Goal: Information Seeking & Learning: Learn about a topic

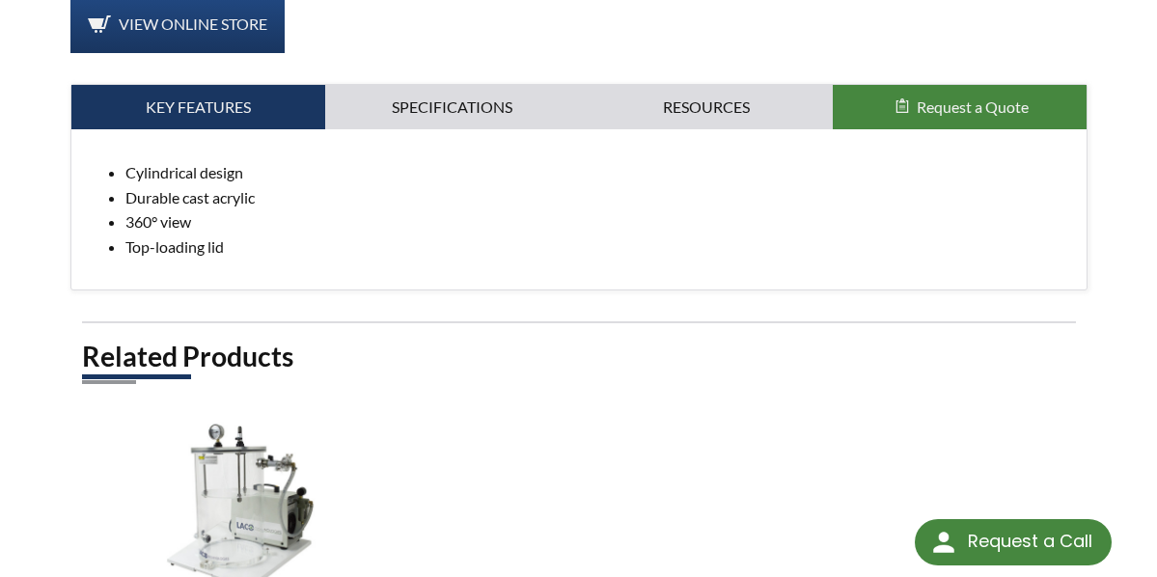
scroll to position [1007, 0]
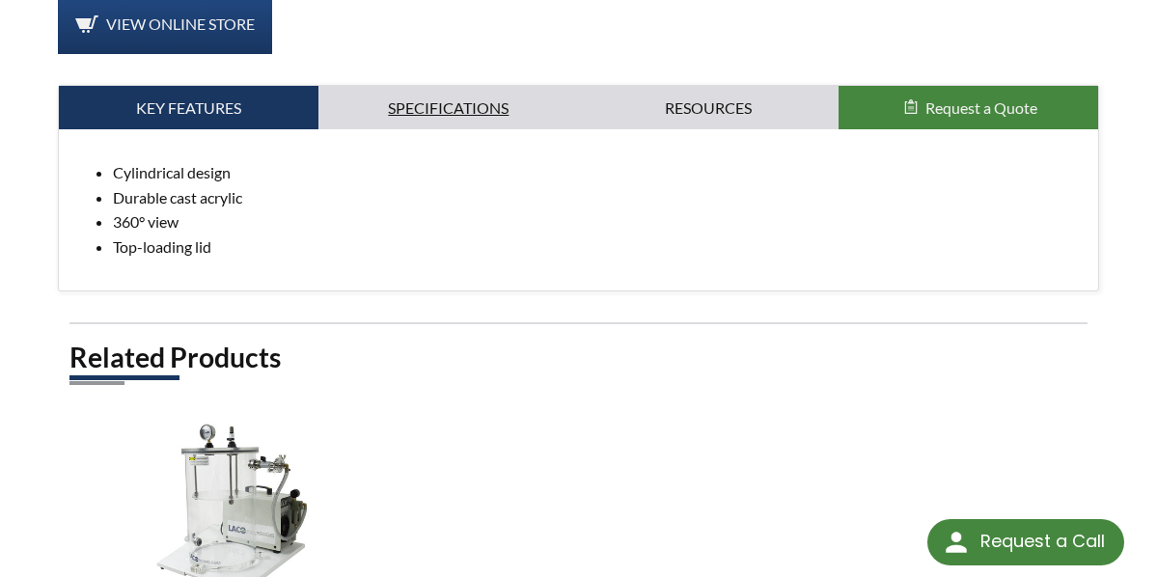
click at [501, 89] on link "Specifications" at bounding box center [449, 108] width 260 height 44
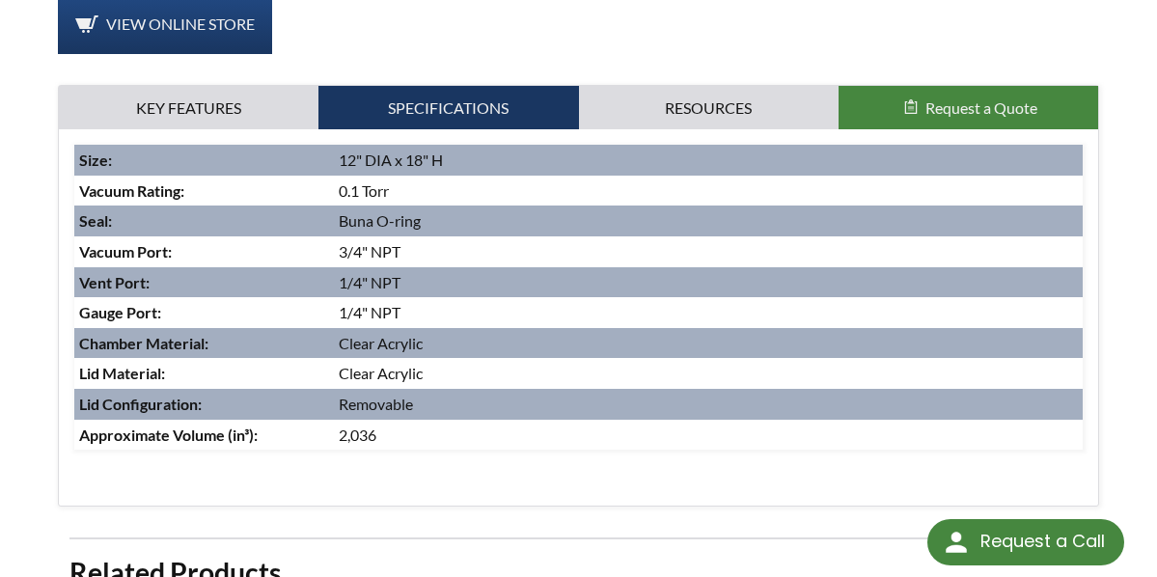
click at [935, 129] on div "12" X 18" VC Vacuum Chamber Part Number: LVC1218-1121-VC Buy Online Full 360 Vi…" at bounding box center [578, 39] width 1157 height 1719
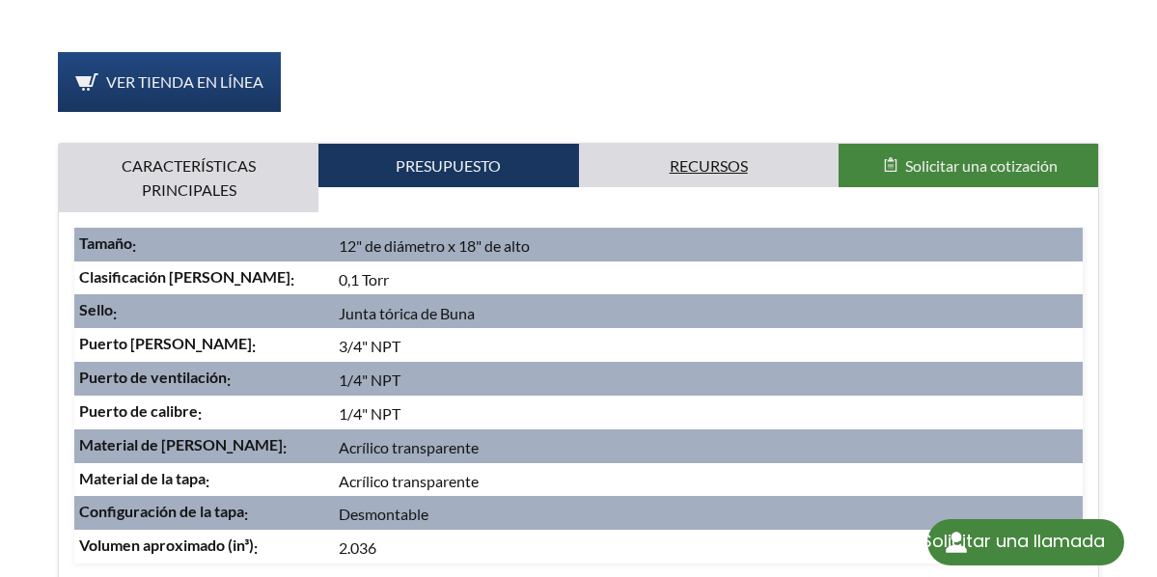
click at [736, 144] on link "Recursos" at bounding box center [709, 166] width 260 height 44
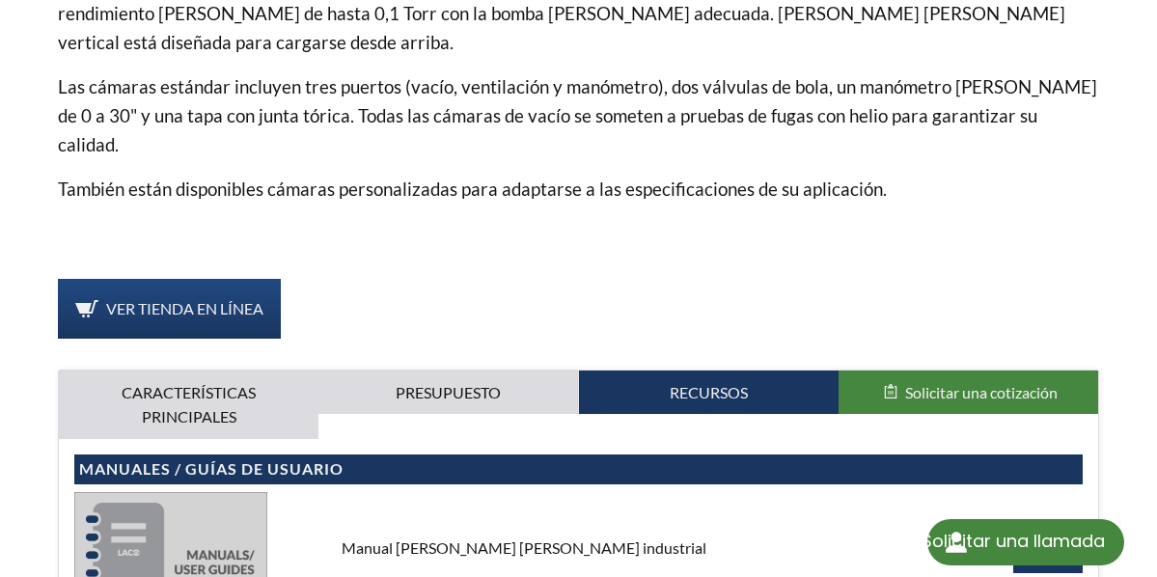
scroll to position [721, 0]
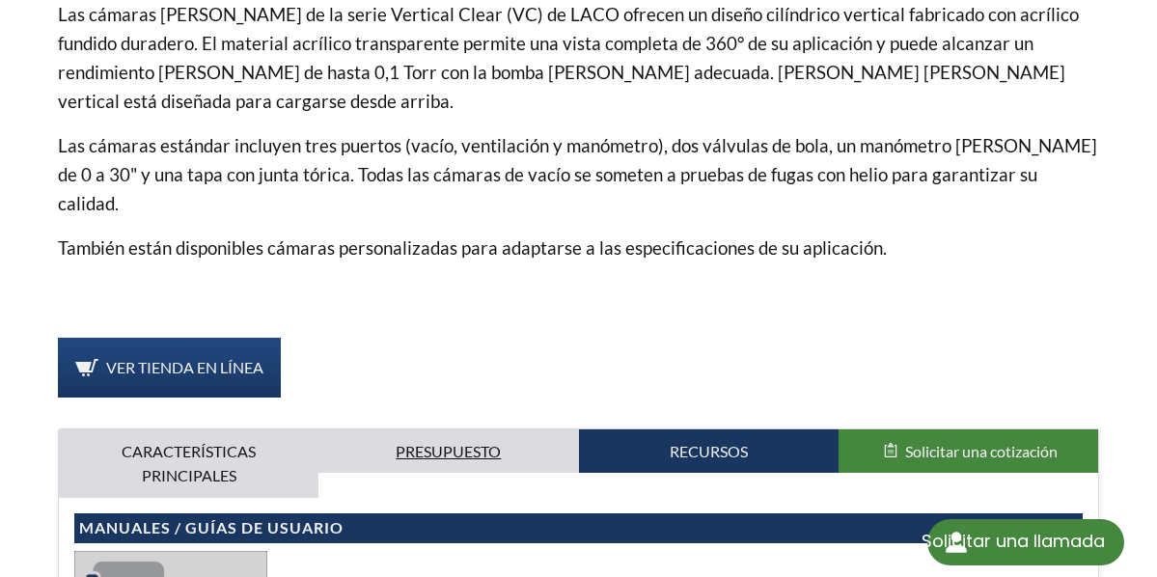
click at [428, 442] on font "Presupuesto" at bounding box center [448, 451] width 105 height 18
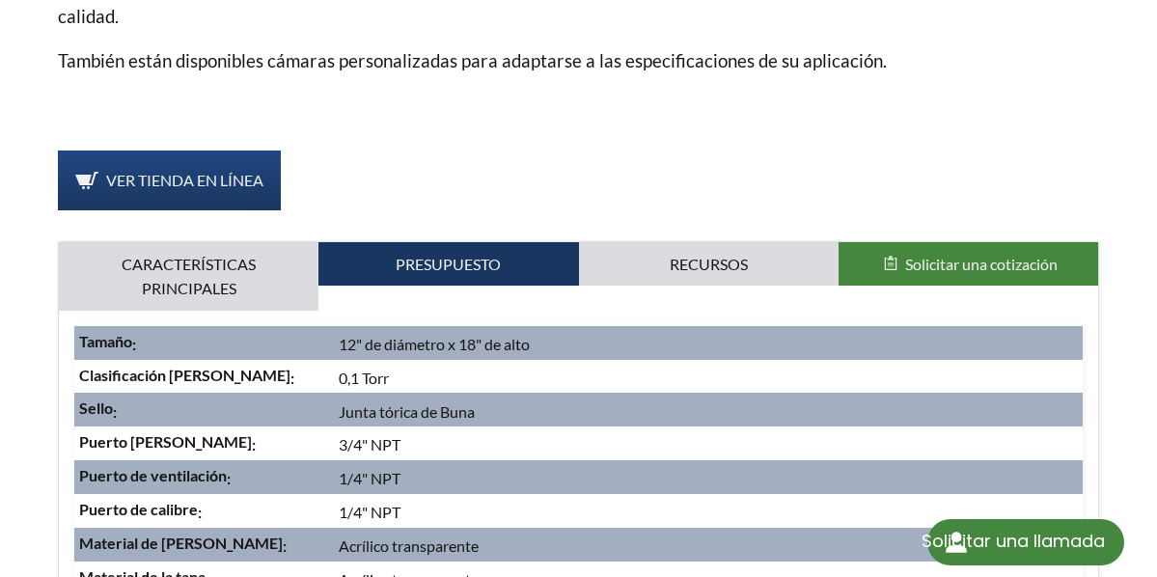
scroll to position [914, 0]
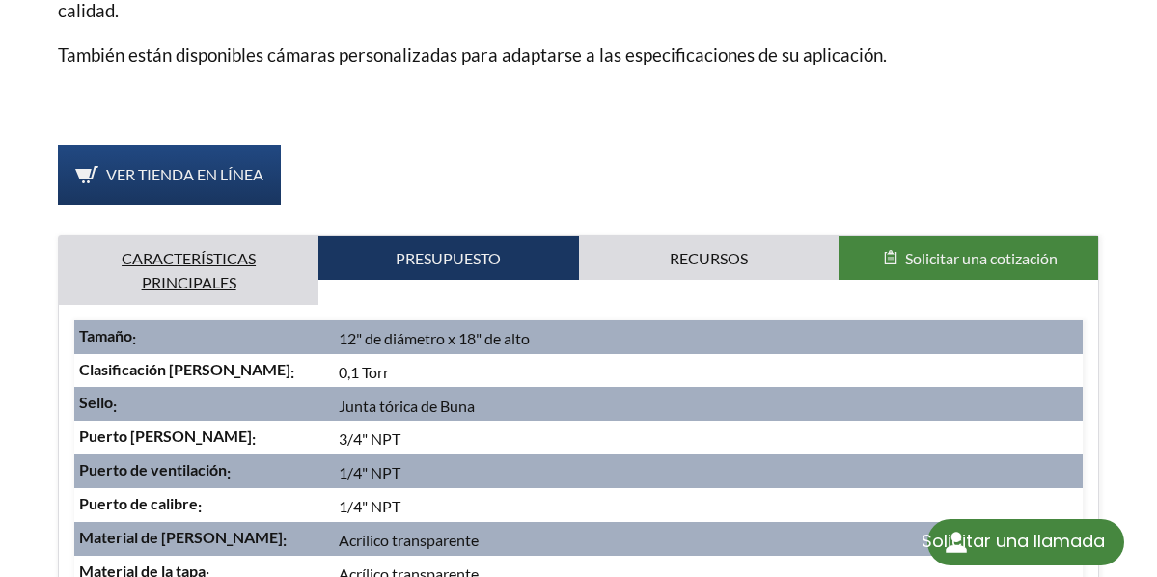
click at [225, 249] on font "Características principales" at bounding box center [189, 270] width 134 height 43
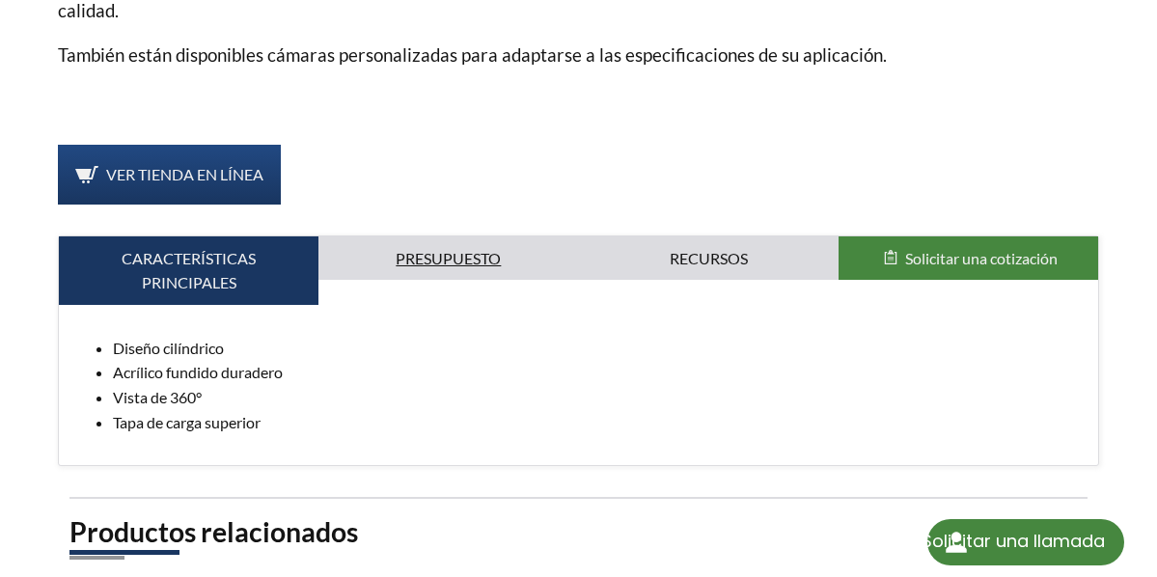
click at [466, 249] on font "Presupuesto" at bounding box center [448, 258] width 105 height 18
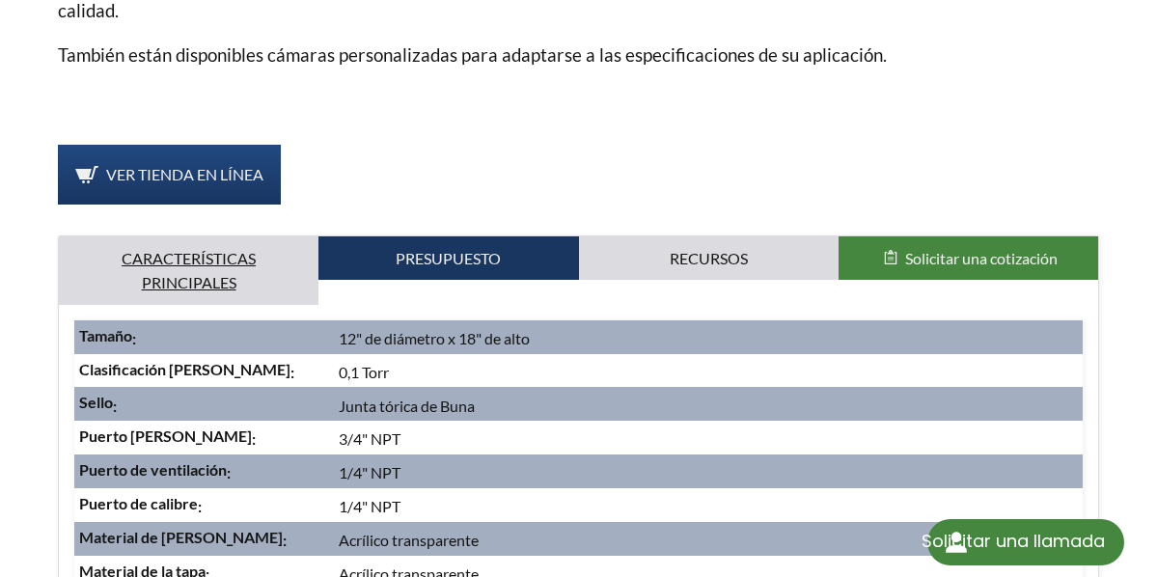
click at [154, 249] on font "Características principales" at bounding box center [189, 270] width 134 height 43
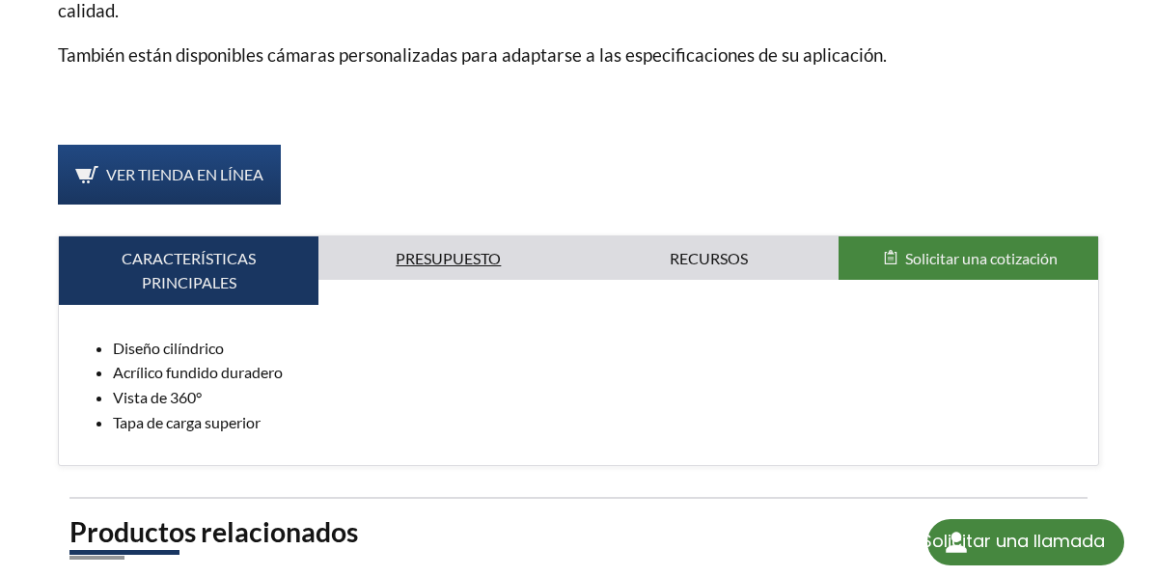
click at [433, 236] on link "Presupuesto" at bounding box center [449, 258] width 260 height 44
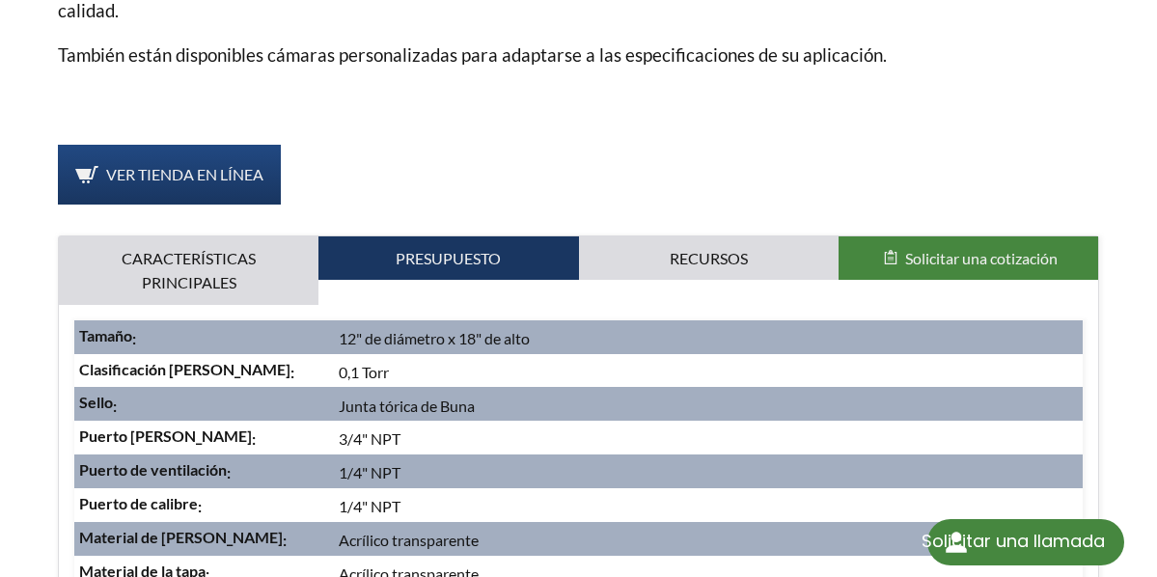
click at [502, 145] on div "Ver tienda en línea" at bounding box center [578, 175] width 1041 height 60
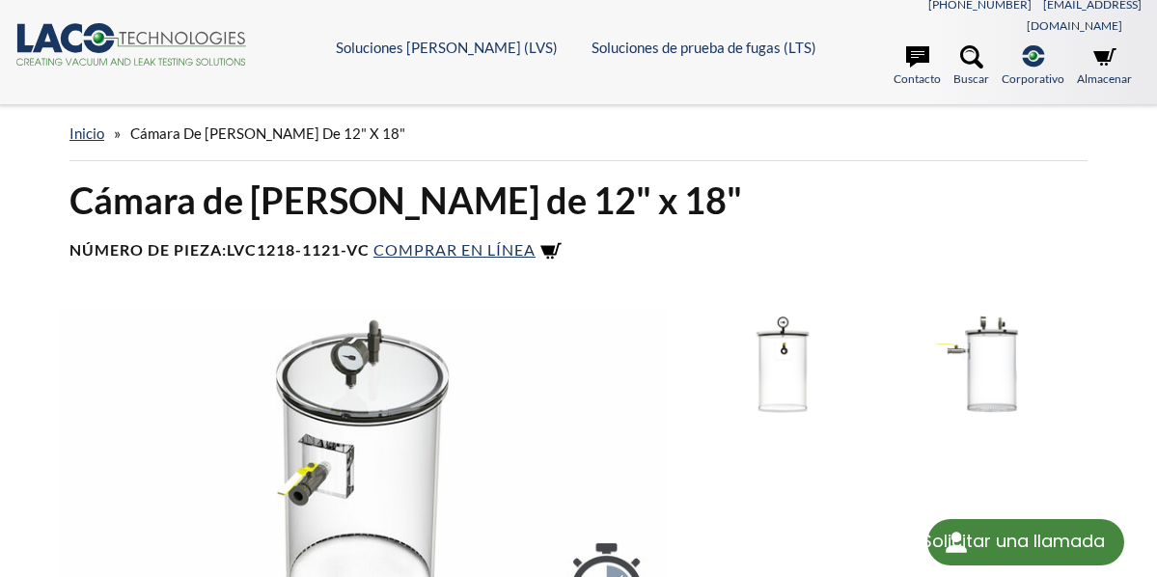
scroll to position [0, 0]
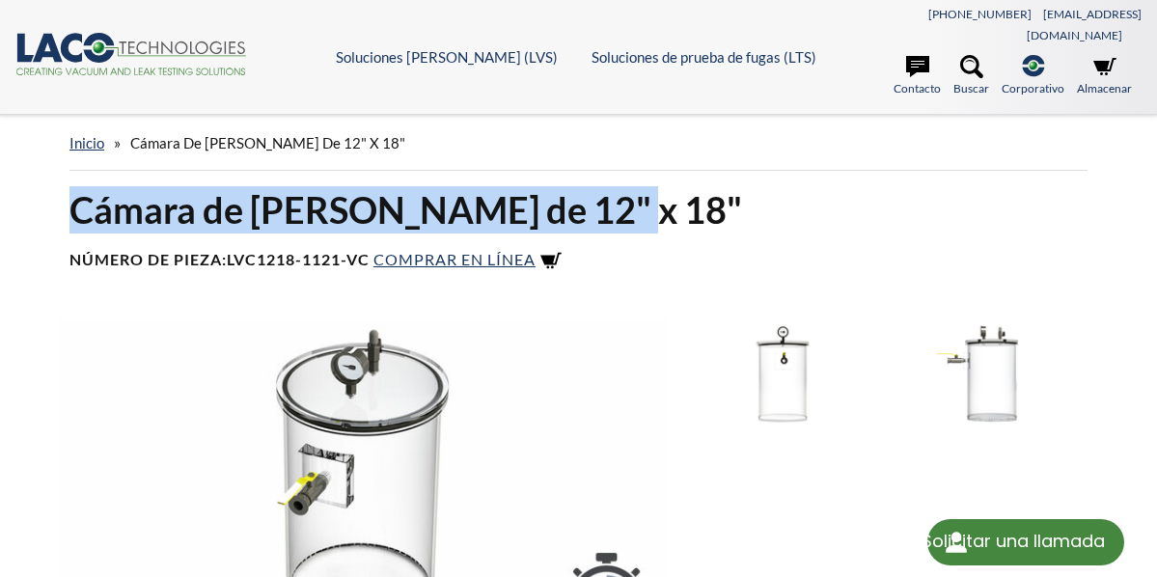
drag, startPoint x: 69, startPoint y: 194, endPoint x: 600, endPoint y: 188, distance: 531.8
click at [600, 188] on h1 "Cámara de [PERSON_NAME] de 12" x 18"" at bounding box center [578, 209] width 1018 height 47
copy font "Cámara de [PERSON_NAME] de 12" x 18""
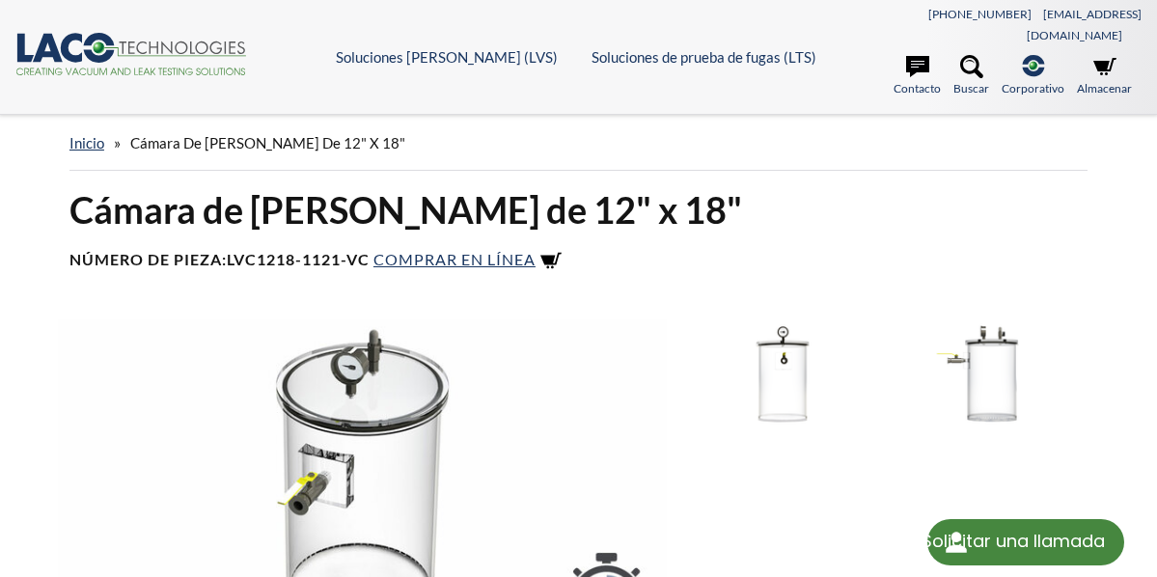
click at [469, 124] on div "Inicio » Cámara de [PERSON_NAME] de 12" x 18"" at bounding box center [578, 143] width 1018 height 55
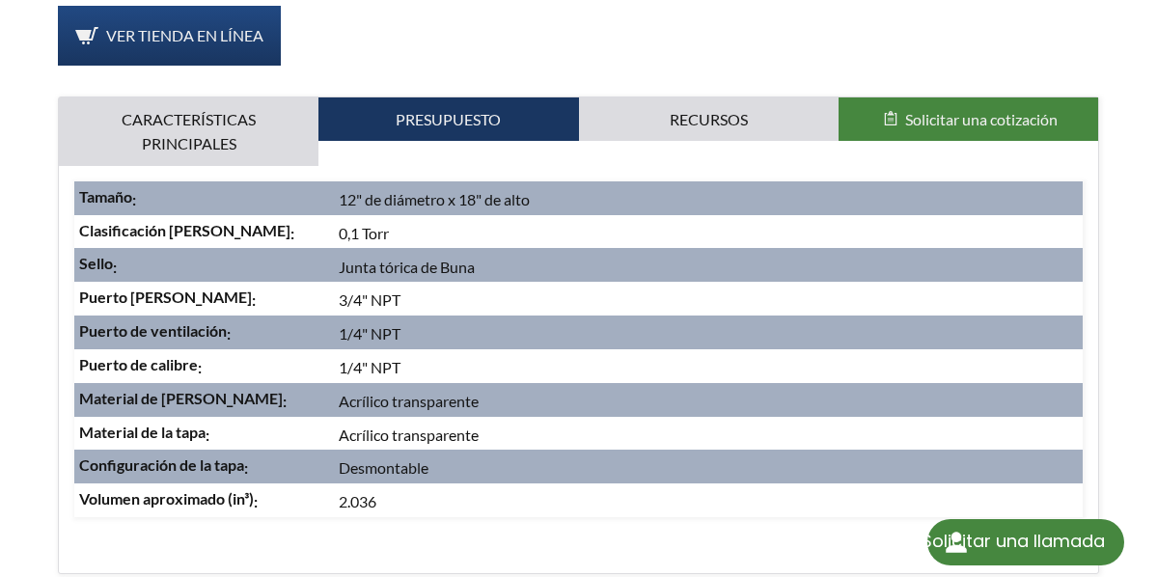
scroll to position [1062, 0]
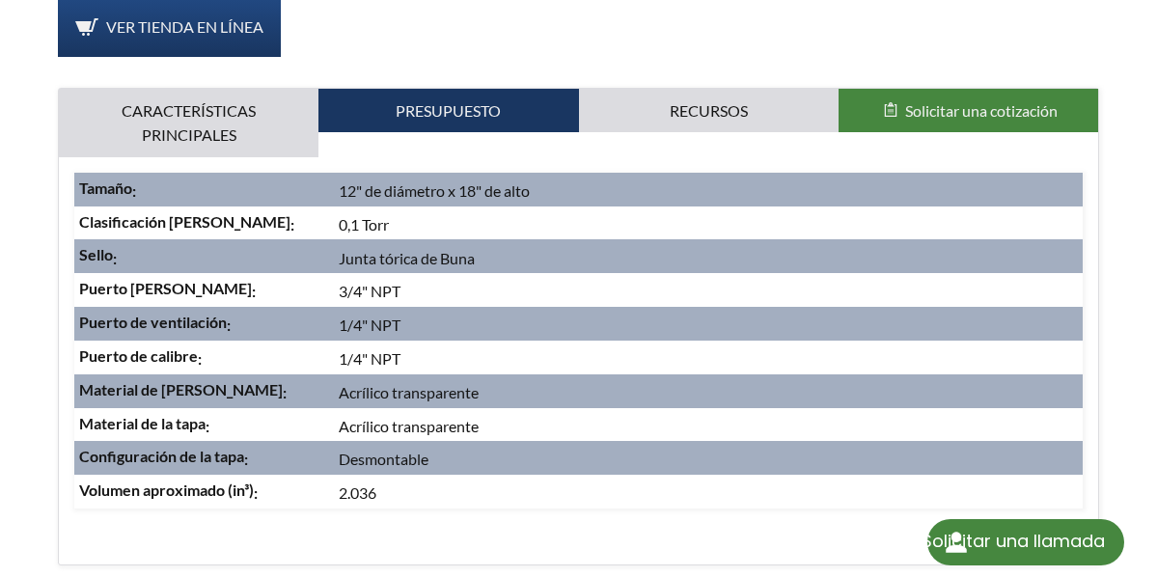
click at [433, 89] on ul "Características principales Presupuesto Accesorios Recursos Solicitar una cotiz…" at bounding box center [578, 123] width 1039 height 69
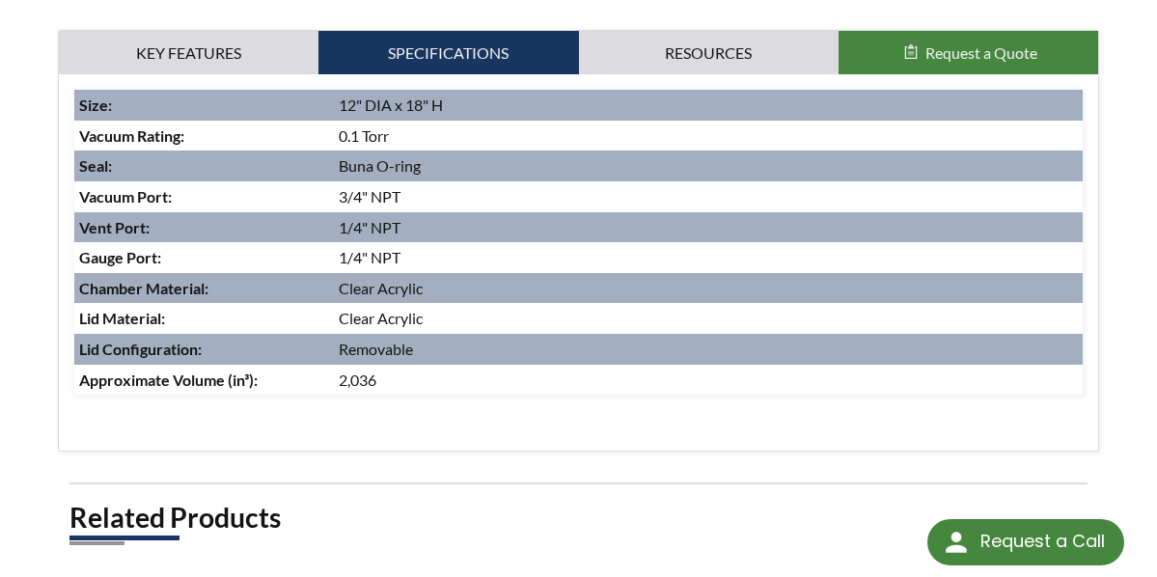
click at [494, 395] on p at bounding box center [397, 407] width 647 height 25
click at [502, 405] on div "Cylindrical design Durable cast acrylic 360° view Top-loading lid Size : 12" DI…" at bounding box center [578, 262] width 1039 height 376
click at [496, 429] on div "Cylindrical design Durable cast acrylic 360° view Top-loading lid Size : 12" DI…" at bounding box center [578, 262] width 1039 height 376
click at [208, 158] on td "Seal :" at bounding box center [204, 166] width 260 height 31
click at [450, 273] on td "Clear Acrylic" at bounding box center [708, 288] width 749 height 31
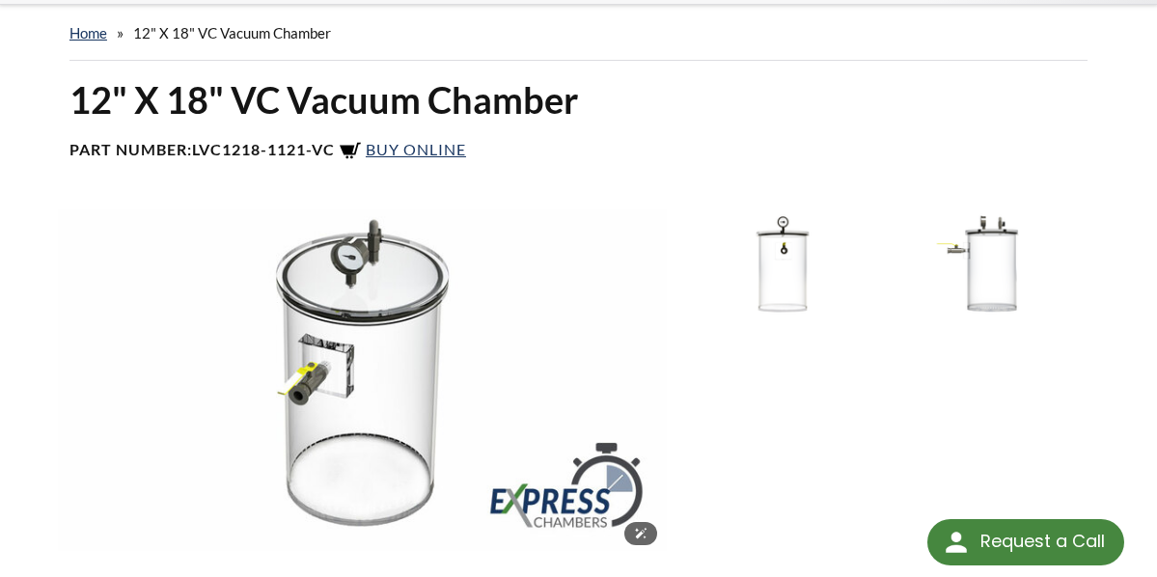
scroll to position [0, 0]
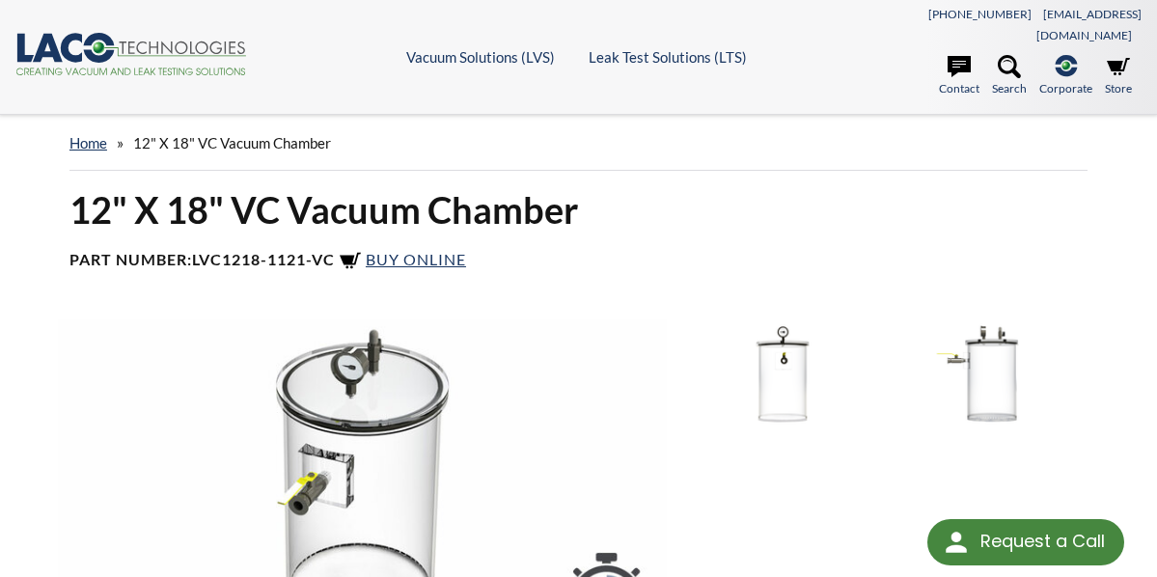
click at [345, 48] on ul "Vacuum Solutions (LVS) Products Frontier TVAC Systems Vacuum [PERSON_NAME] Vacu…" at bounding box center [579, 56] width 564 height 17
